Goal: Task Accomplishment & Management: Manage account settings

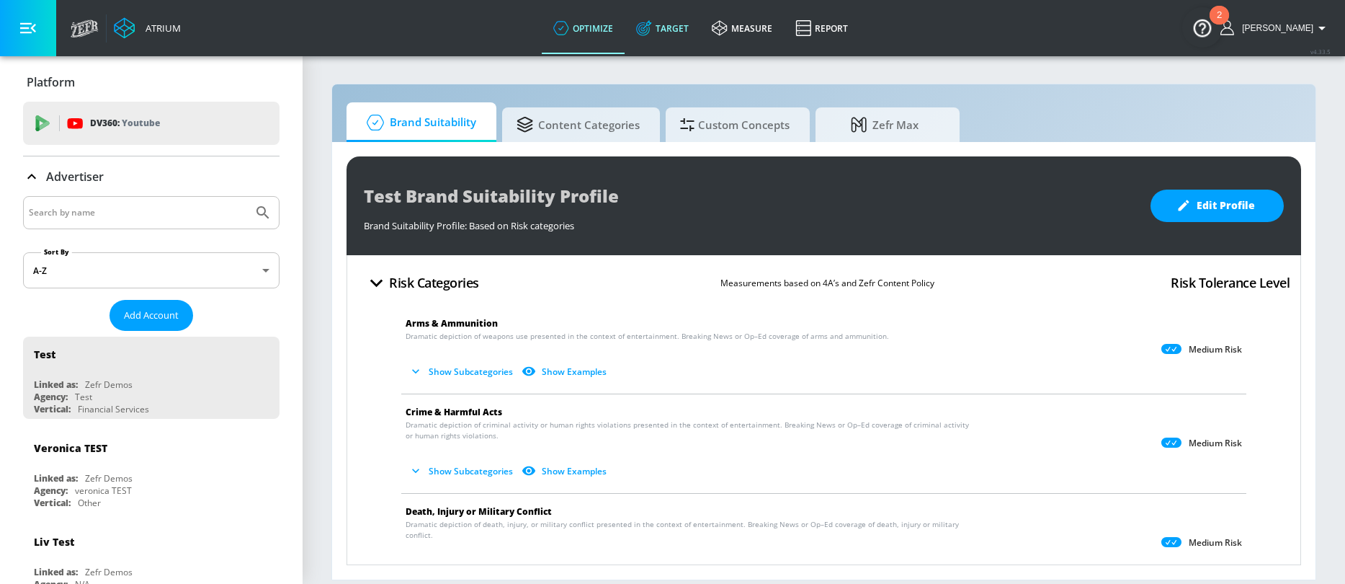
click at [700, 45] on link "Target" at bounding box center [663, 28] width 76 height 52
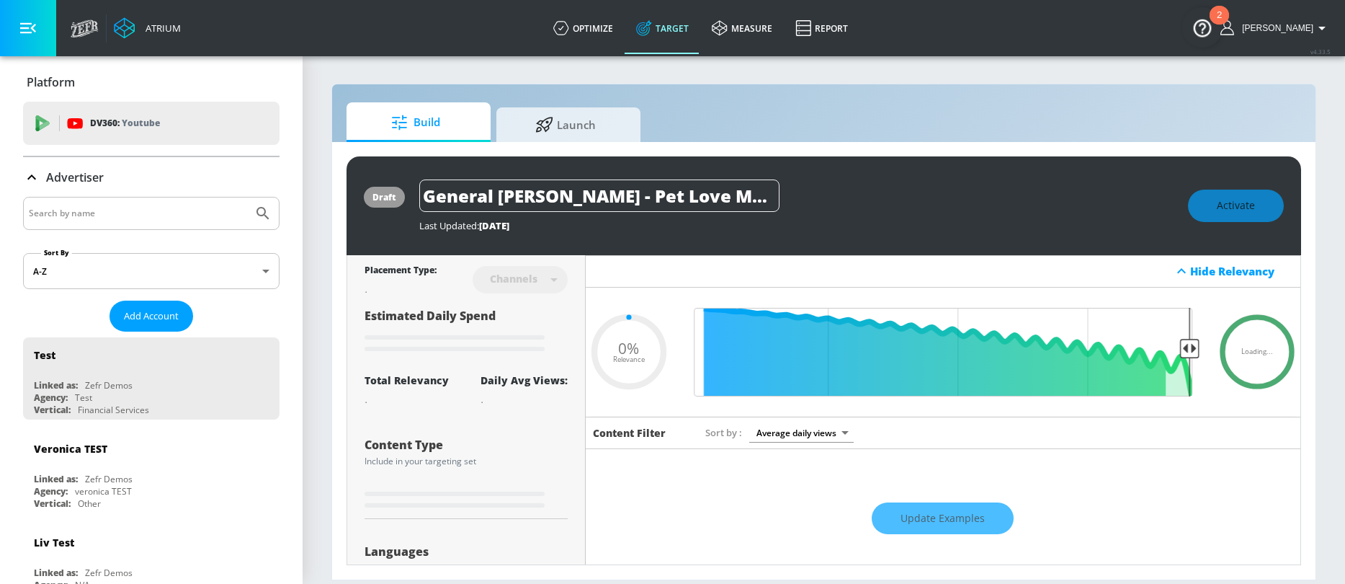
type input "0.05"
click at [158, 201] on div at bounding box center [151, 213] width 256 height 33
click at [112, 213] on input "Search by name" at bounding box center [138, 213] width 218 height 19
type input "go"
type input "0.67"
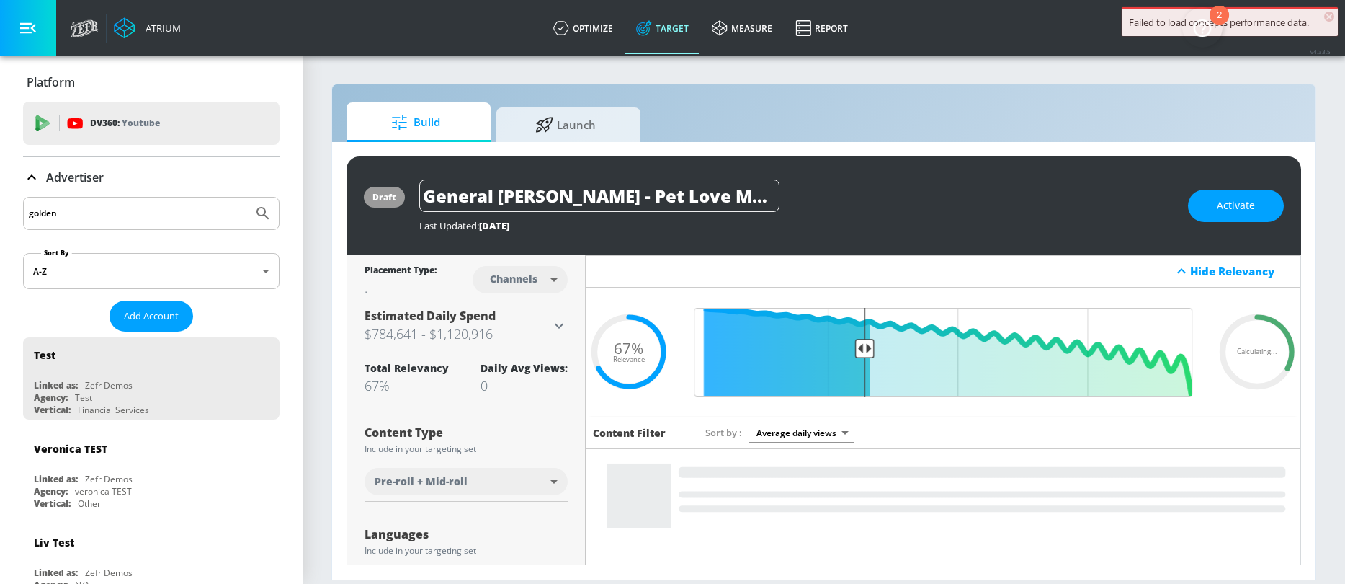
type input "golden"
click at [247, 197] on button "Submit Search" at bounding box center [263, 213] width 32 height 32
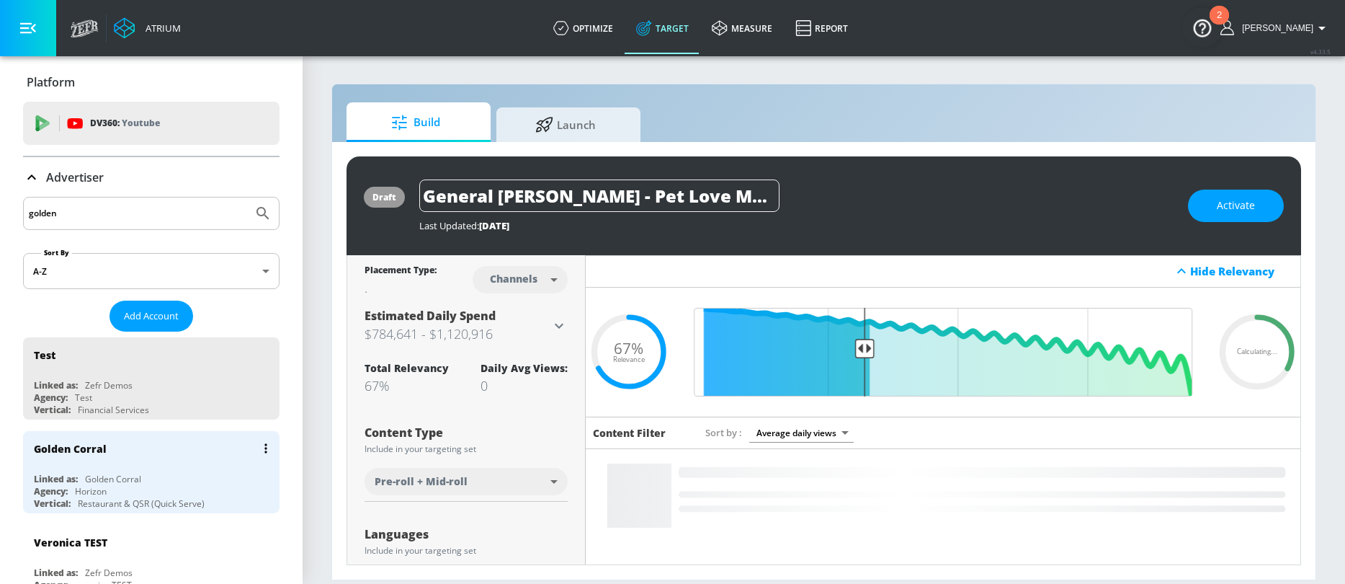
click at [94, 460] on div "Golden Corral" at bounding box center [155, 448] width 242 height 35
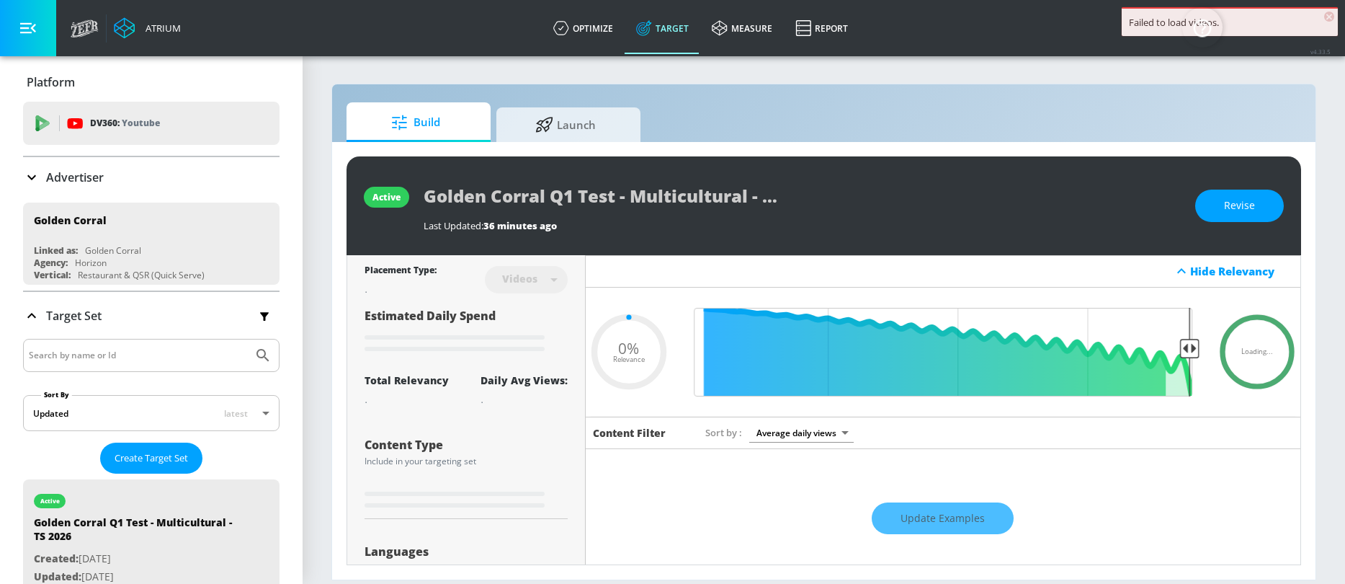
type input "0.05"
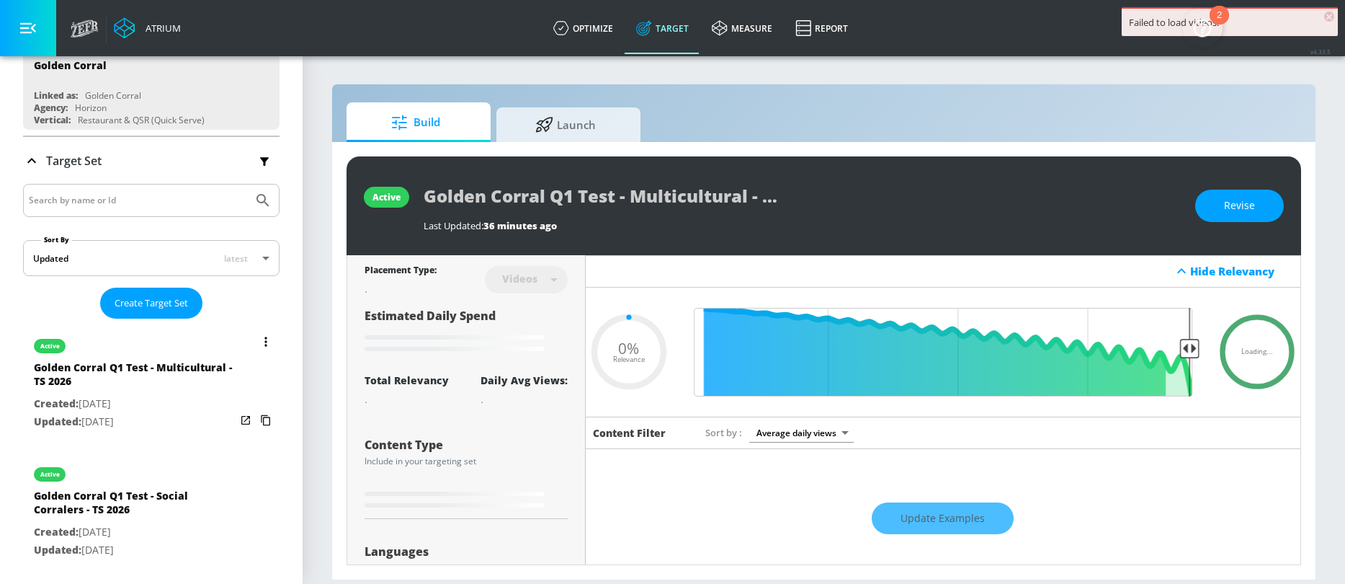
scroll to position [157, 0]
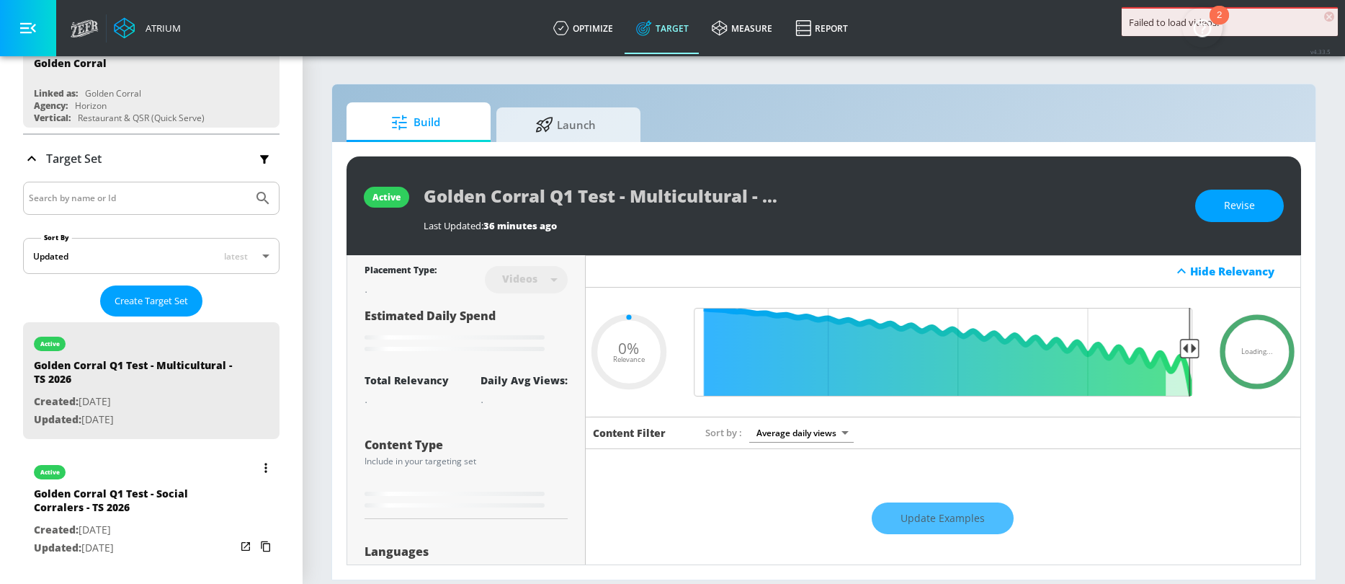
click at [159, 522] on p "Created: [DATE]" at bounding box center [135, 530] width 202 height 18
type input "Golden Corral Q1 Test - Social Corralers - TS 2026"
click at [863, 236] on div "active Golden Corral Q1 Test - Social Corralers - TS 2026 Last Updated: 24 hour…" at bounding box center [824, 205] width 955 height 99
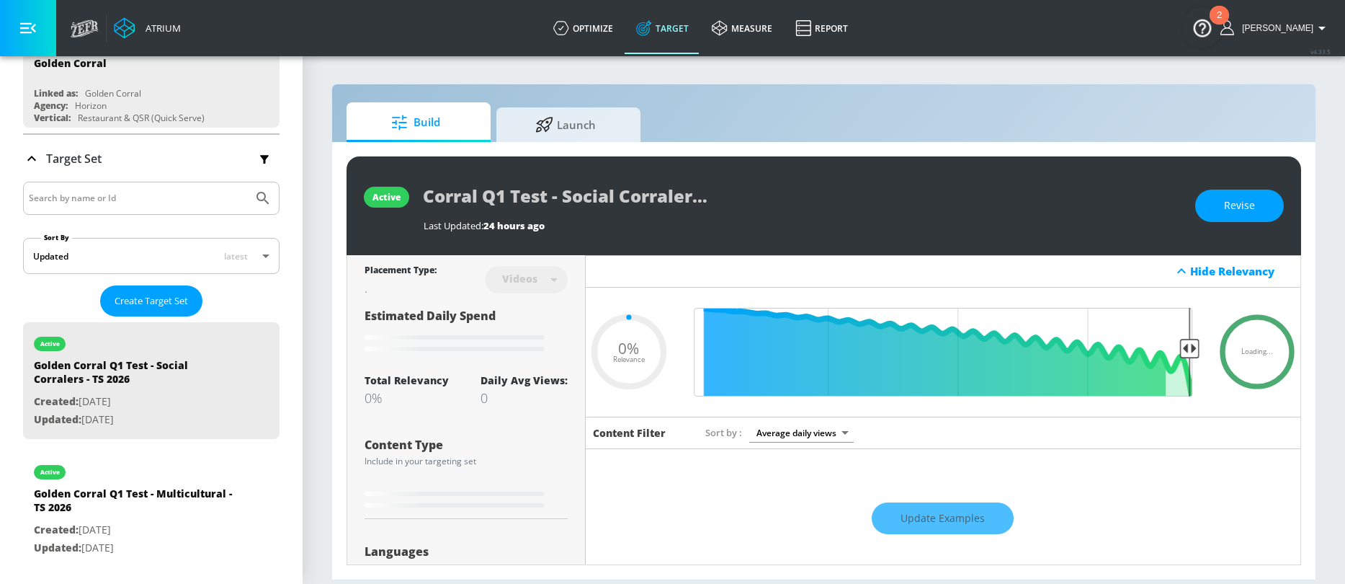
type input "0.78"
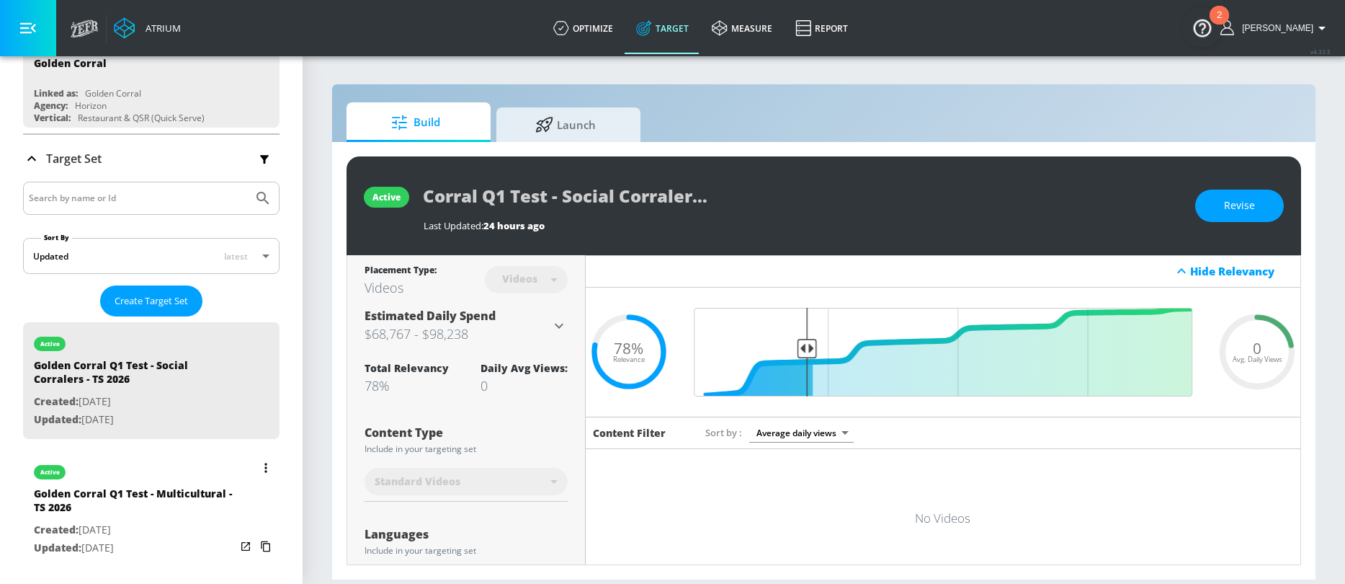
click at [163, 514] on div "Golden Corral Q1 Test - Multicultural - TS 2026" at bounding box center [135, 503] width 202 height 35
type input "Golden Corral Q1 Test - Multicultural - TS 2026"
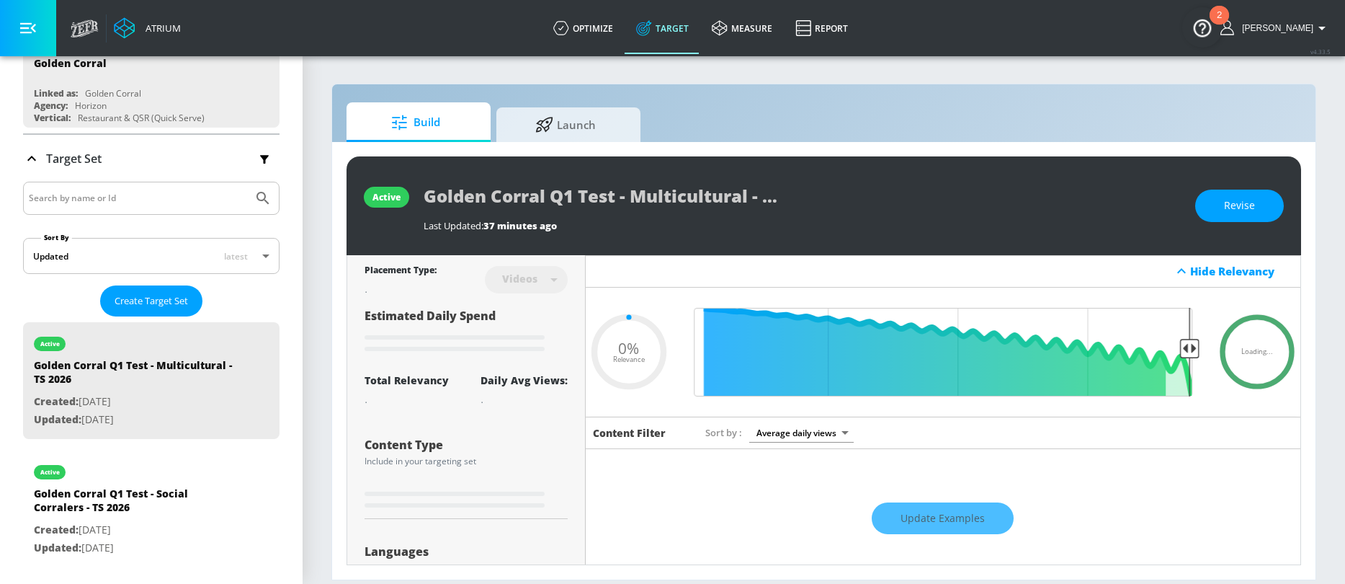
scroll to position [0, 48]
click at [943, 275] on div "active Golden Corral Q1 Test - Multicultural - TS 2026 Last Updated: 37 minutes…" at bounding box center [824, 360] width 955 height 409
type input "0.75"
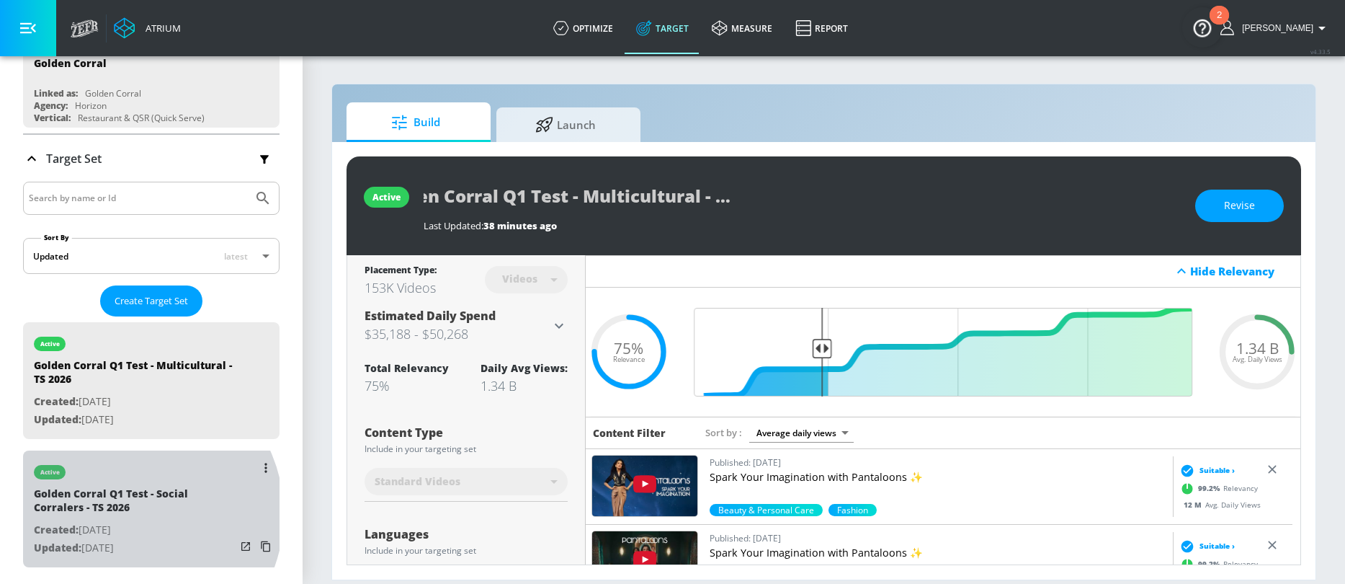
click at [130, 514] on div "Golden Corral Q1 Test - Social Corralers - TS 2026" at bounding box center [135, 503] width 202 height 35
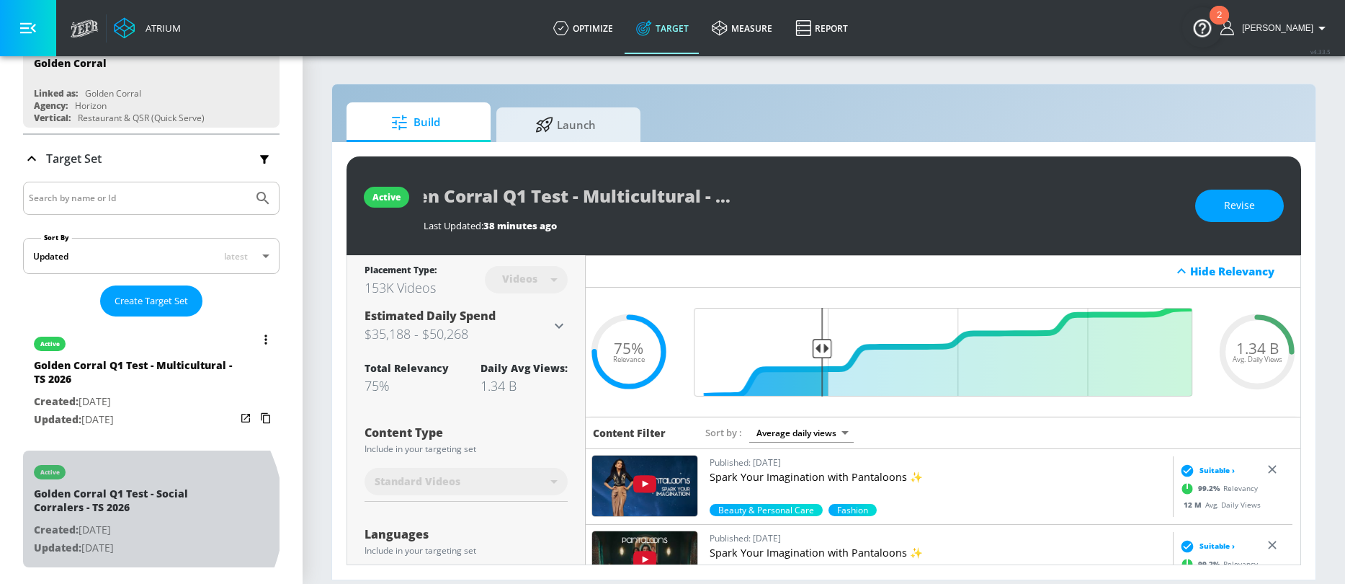
type input "Golden Corral Q1 Test - Social Corralers - TS 2026"
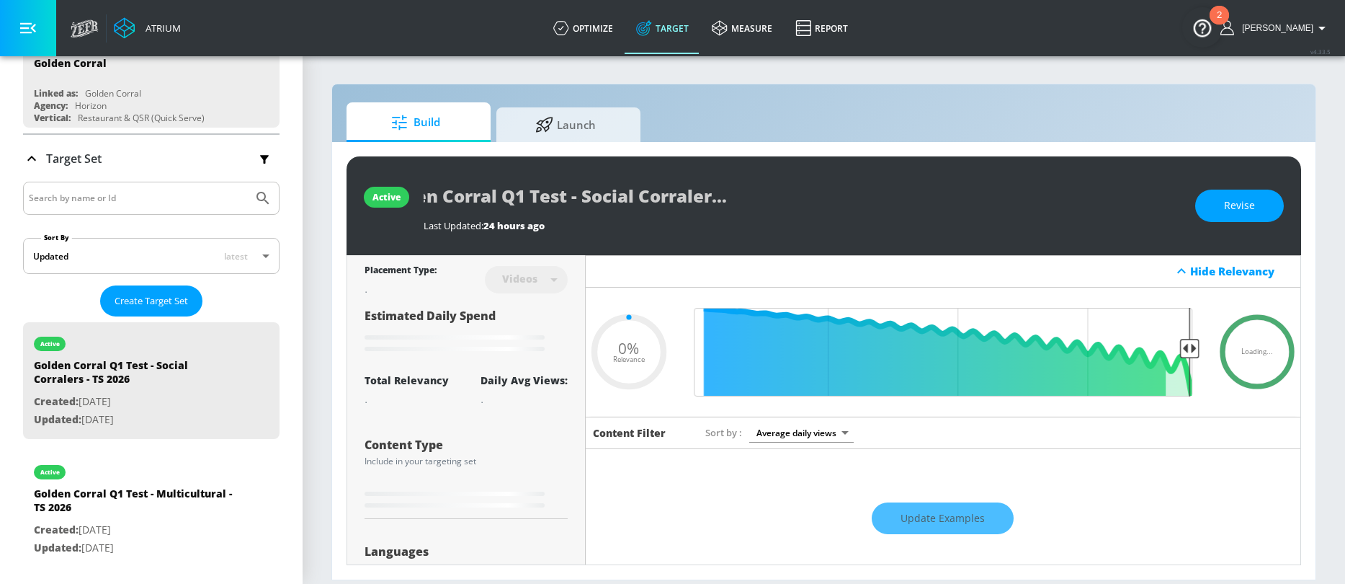
type input "0.78"
